Goal: Task Accomplishment & Management: Use online tool/utility

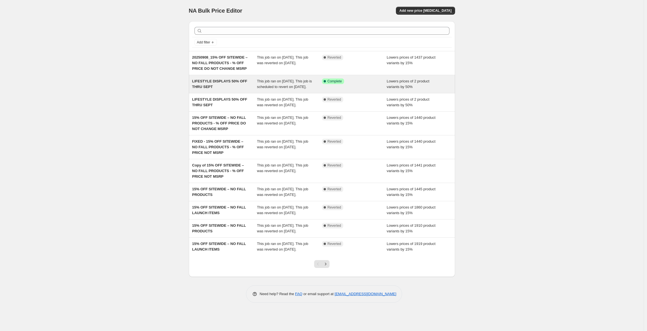
click at [229, 87] on div "LIFESTYLE DISPLAYS 50% OFF THRU SEPT" at bounding box center [224, 83] width 65 height 11
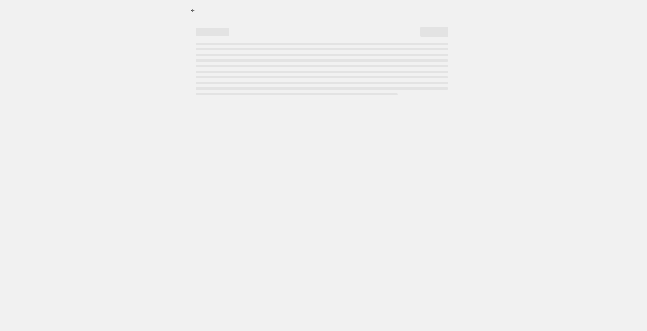
select select "percentage"
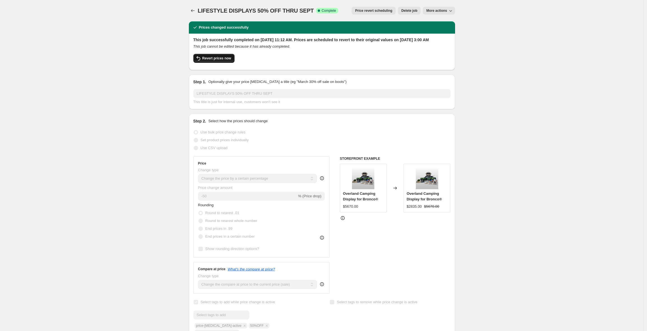
click at [218, 61] on span "Revert prices now" at bounding box center [216, 58] width 29 height 4
checkbox input "false"
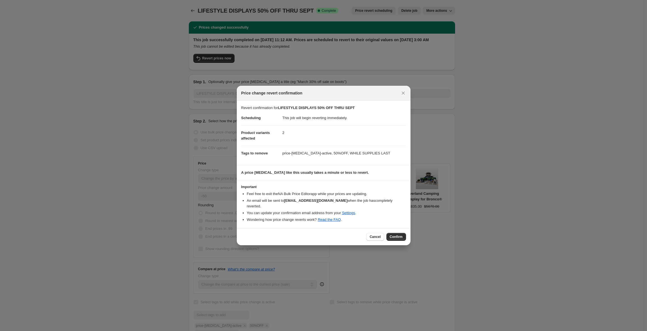
click at [397, 235] on span "Confirm" at bounding box center [396, 237] width 13 height 4
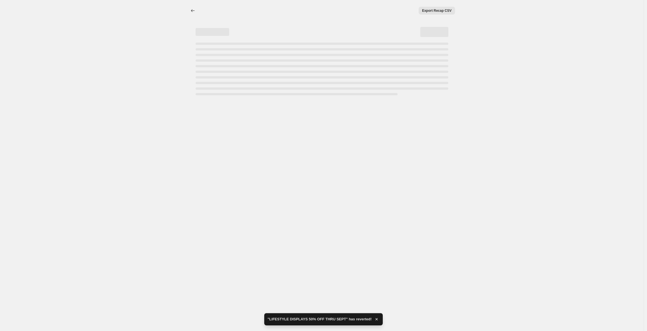
select select "percentage"
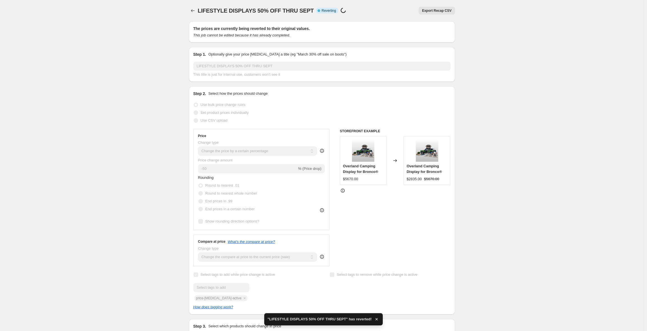
checkbox input "true"
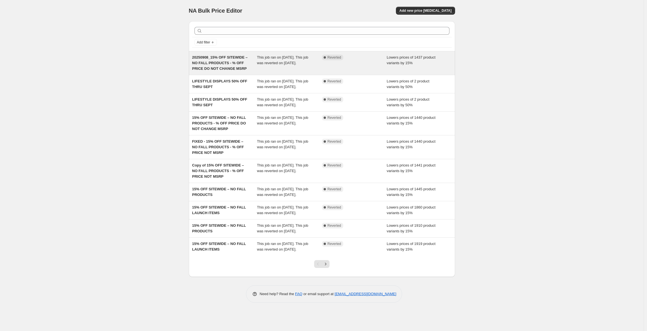
click at [257, 70] on div "20250908_15% OFF SITEWIDE – NO FALL PRODUCTS - % OFF PRICE DO NOT CHANGE MSRP" at bounding box center [224, 63] width 65 height 17
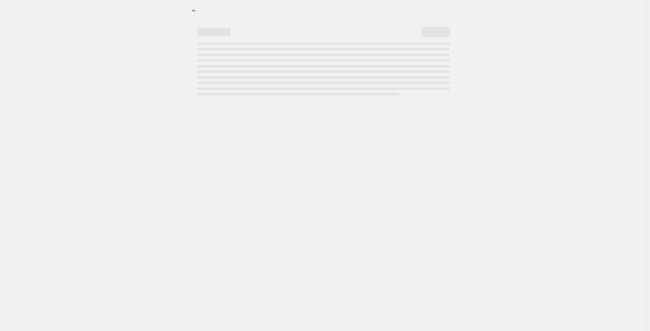
select select "percentage"
select select "no_change"
select select "product_status"
select select "tag"
select select "not_equal"
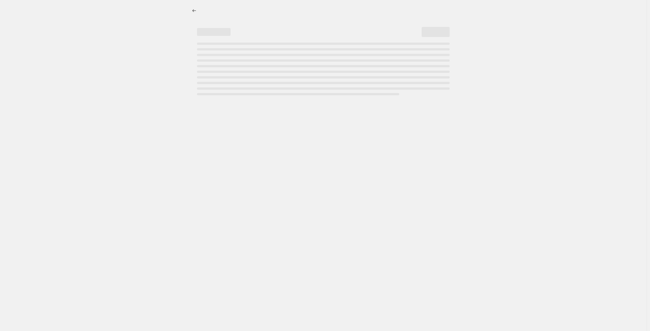
select select "tag"
select select "not_equal"
select select "tag"
select select "not_equal"
select select "tag"
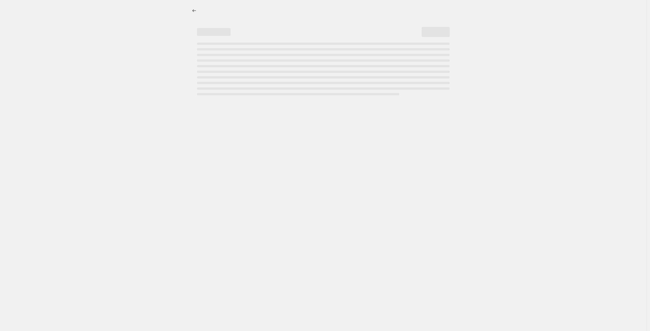
select select "not_equal"
select select "tag"
select select "not_equal"
select select "tag"
select select "not_equal"
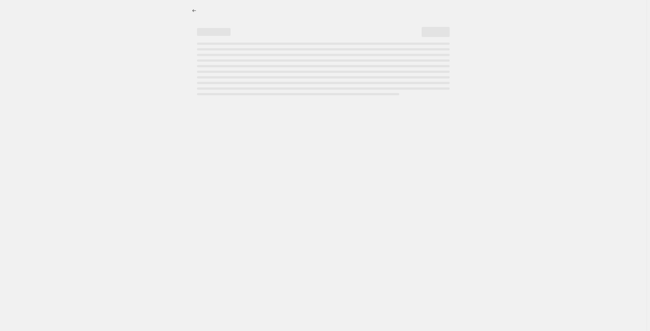
select select "tag"
select select "not_equal"
select select "tag"
select select "not_equal"
select select "tag"
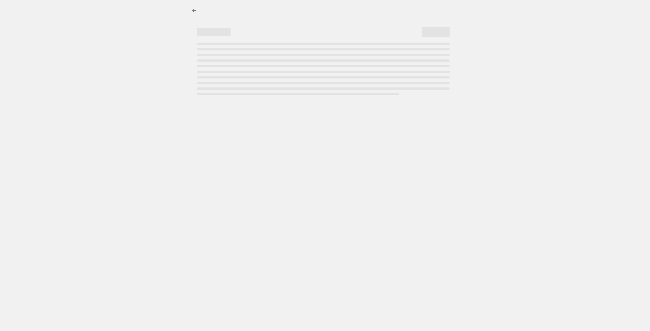
select select "not_equal"
select select "tag"
select select "not_equal"
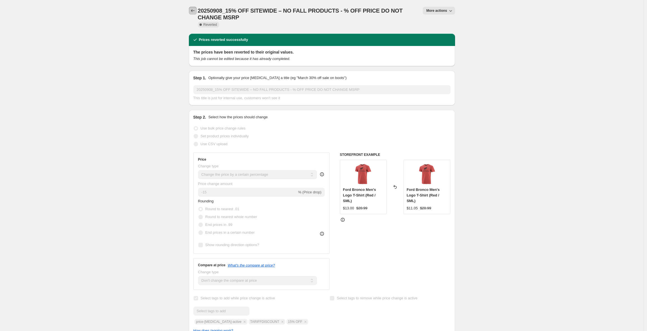
click at [193, 11] on icon "Price change jobs" at bounding box center [193, 10] width 4 height 3
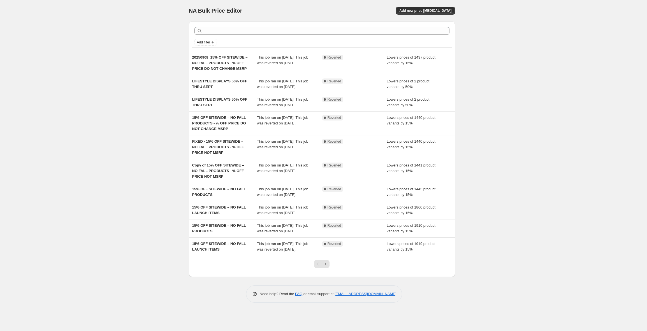
click at [104, 55] on div "NA Bulk Price Editor. This page is ready NA Bulk Price Editor Add new price [ME…" at bounding box center [322, 165] width 644 height 331
